Goal: Information Seeking & Learning: Learn about a topic

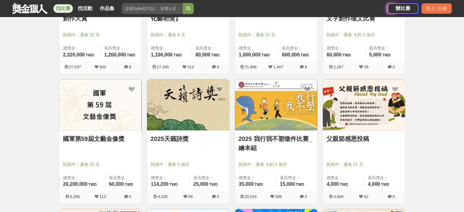
scroll to position [320, 0]
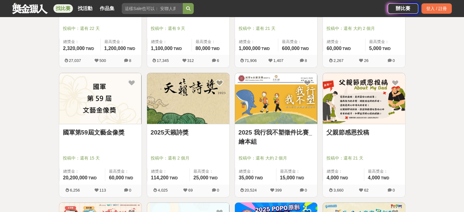
click at [355, 102] on img at bounding box center [364, 98] width 82 height 51
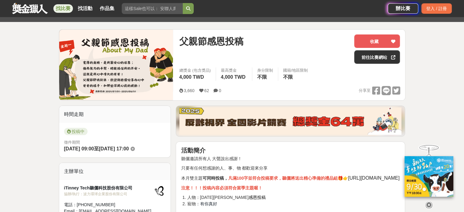
scroll to position [152, 0]
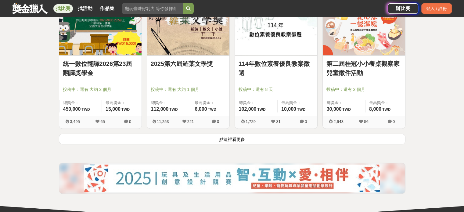
scroll to position [777, 0]
click at [337, 64] on link "第二屆桂冠小小餐桌觀察家兒童徵件活動" at bounding box center [363, 68] width 75 height 18
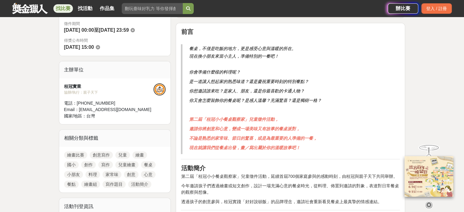
scroll to position [183, 0]
click at [422, 172] on img at bounding box center [428, 176] width 49 height 41
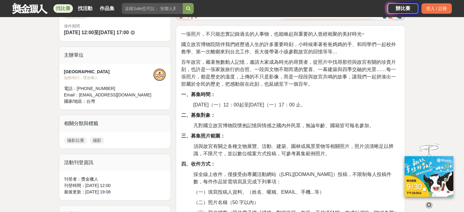
scroll to position [183, 0]
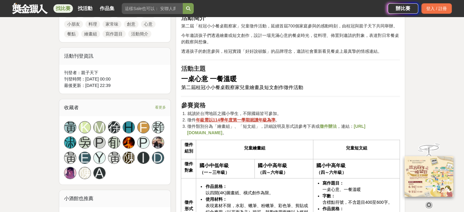
scroll to position [488, 0]
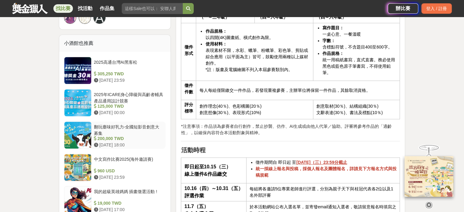
click at [87, 136] on div at bounding box center [77, 135] width 27 height 27
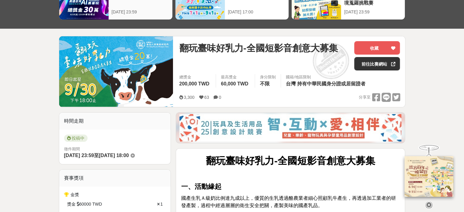
scroll to position [61, 0]
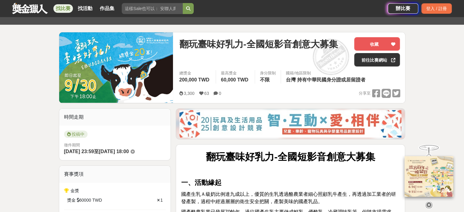
click at [39, 10] on link at bounding box center [30, 8] width 37 height 12
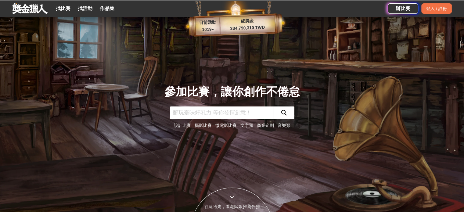
click at [224, 124] on link "微電影比賽" at bounding box center [225, 125] width 21 height 5
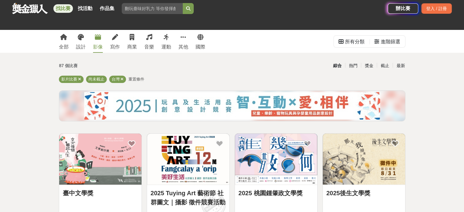
click at [100, 45] on div "影像" at bounding box center [98, 46] width 10 height 7
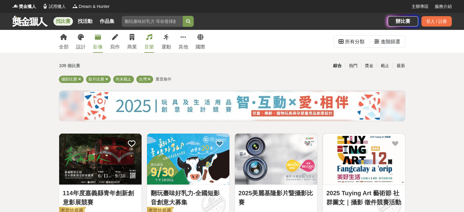
click at [147, 46] on div "音樂" at bounding box center [149, 46] width 10 height 7
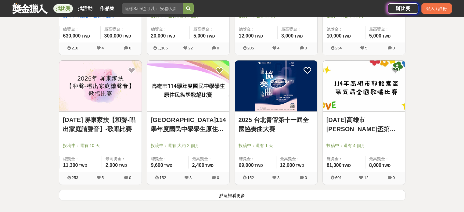
scroll to position [793, 0]
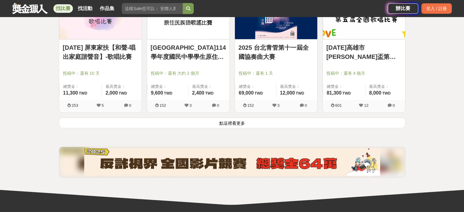
click at [212, 120] on button "點這裡看更多" at bounding box center [232, 122] width 346 height 11
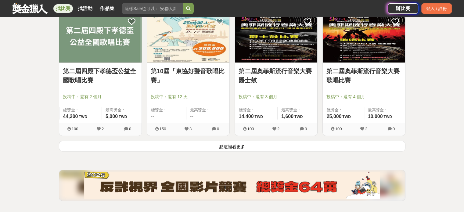
scroll to position [1586, 0]
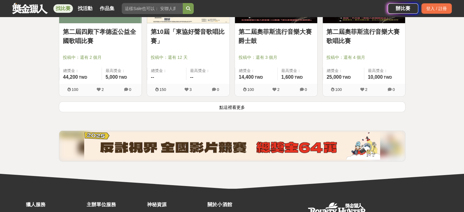
click at [232, 108] on button "點這裡看更多" at bounding box center [232, 107] width 346 height 11
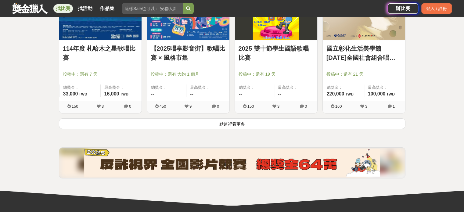
scroll to position [2348, 0]
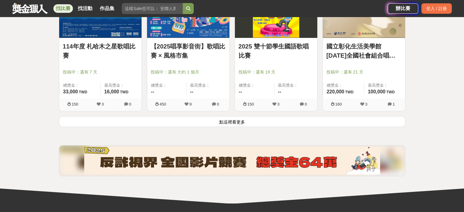
click at [234, 120] on button "點這裡看更多" at bounding box center [232, 121] width 346 height 11
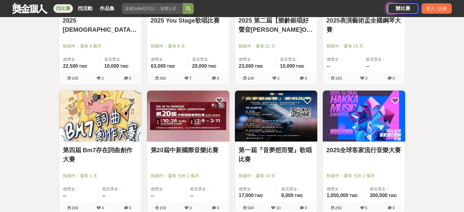
scroll to position [2043, 0]
